Goal: Information Seeking & Learning: Learn about a topic

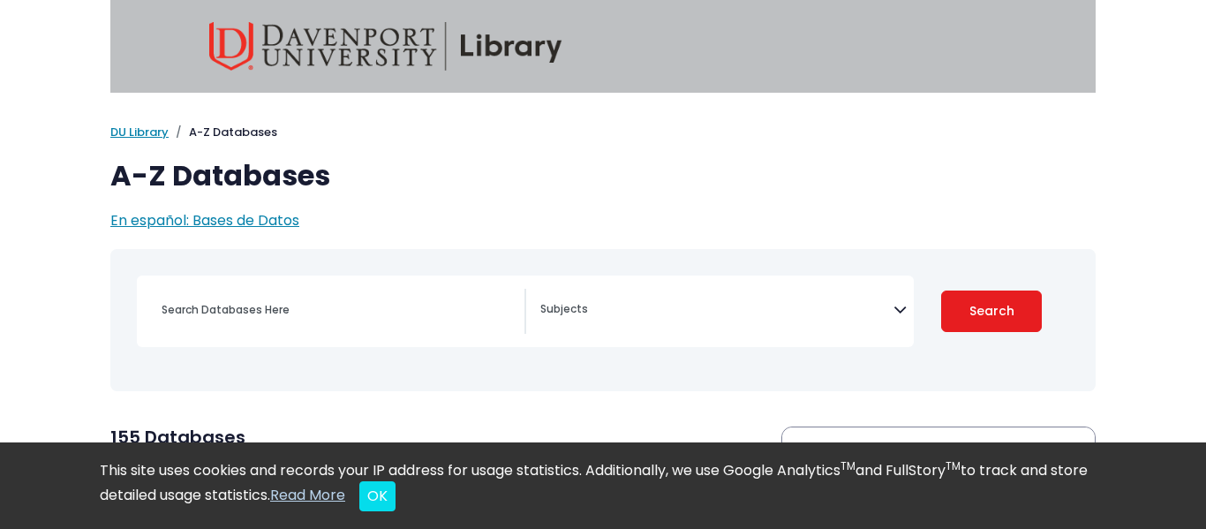
select select "Database Subject Filter"
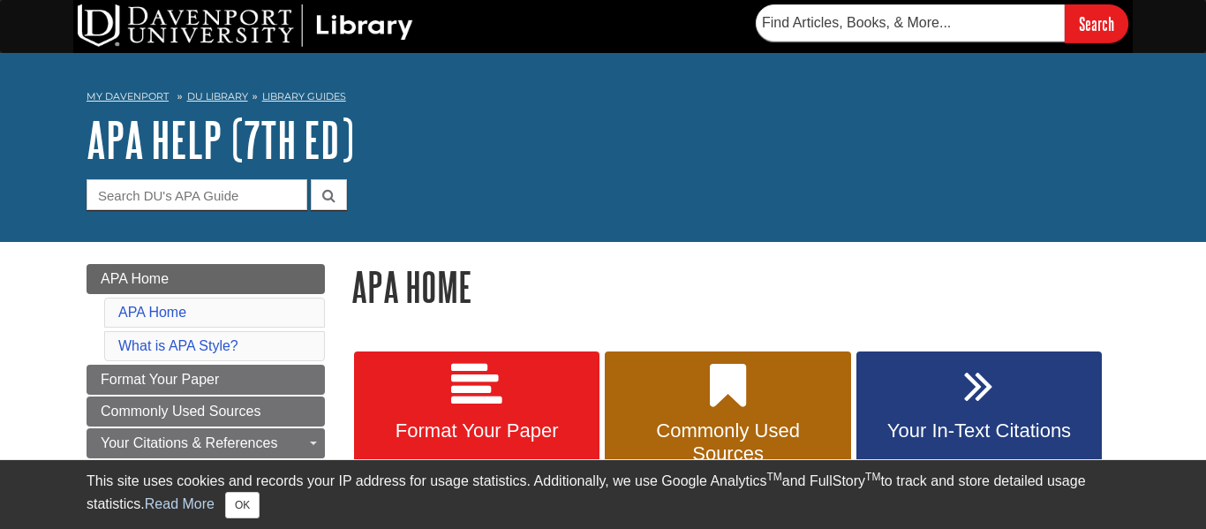
click at [471, 379] on icon at bounding box center [476, 385] width 51 height 51
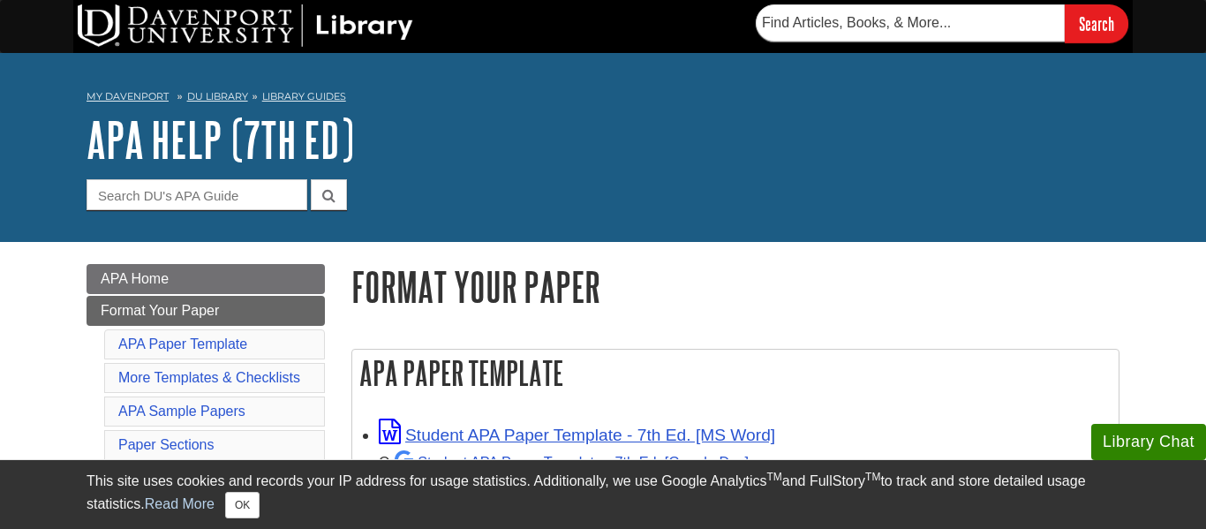
scroll to position [42, 0]
